Goal: Check status

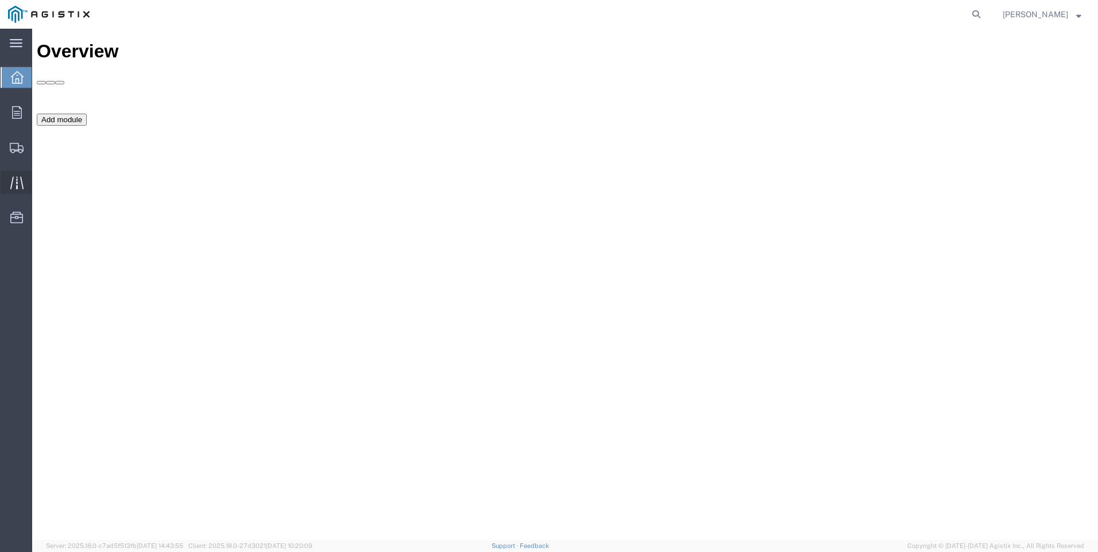
click at [16, 179] on icon at bounding box center [16, 182] width 13 height 13
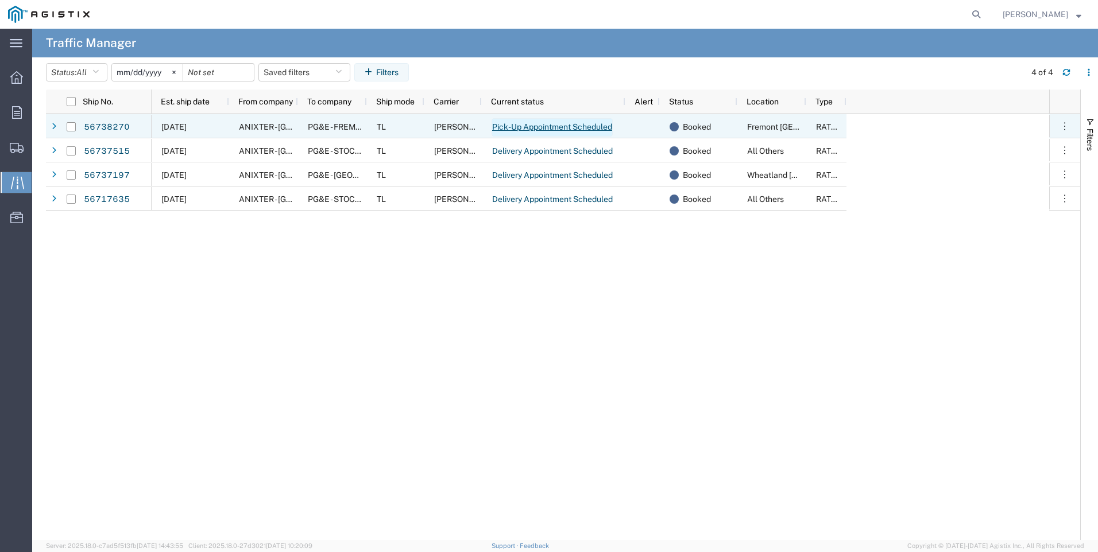
click at [587, 130] on link "Pick-Up Appointment Scheduled" at bounding box center [552, 127] width 121 height 18
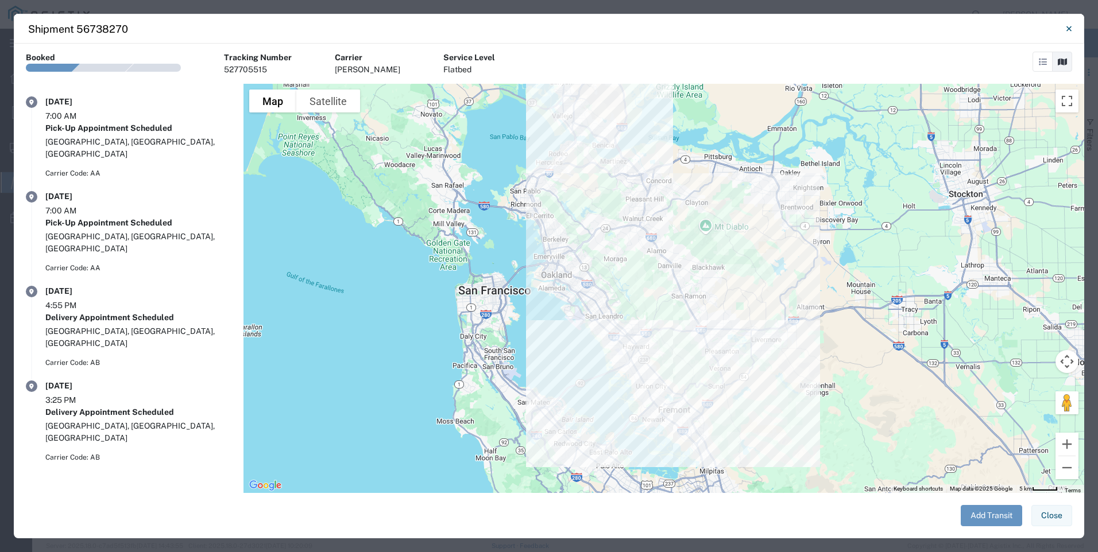
click at [1043, 519] on button "Close" at bounding box center [1051, 515] width 41 height 21
